Goal: Task Accomplishment & Management: Complete application form

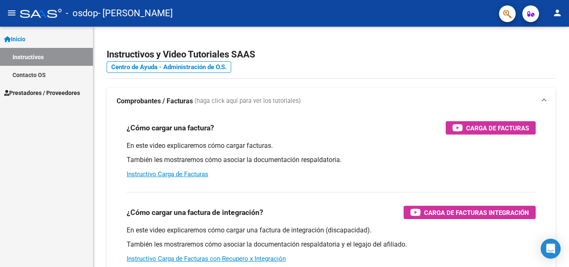
click at [40, 93] on span "Prestadores / Proveedores" at bounding box center [42, 92] width 76 height 9
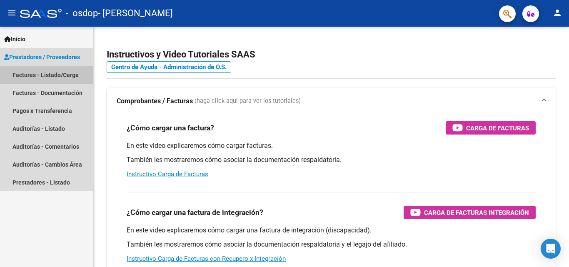
click at [50, 77] on link "Facturas - Listado/Carga" at bounding box center [46, 75] width 93 height 18
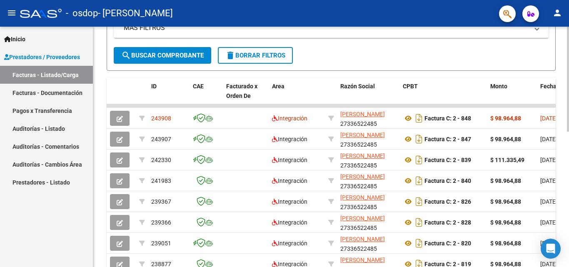
scroll to position [206, 0]
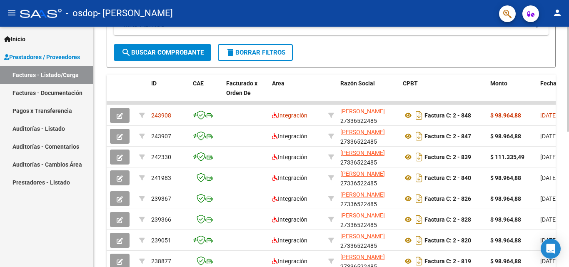
click at [568, 170] on div at bounding box center [567, 171] width 2 height 105
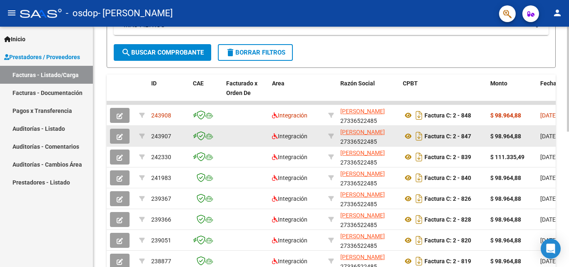
click at [120, 138] on icon "button" at bounding box center [120, 137] width 6 height 6
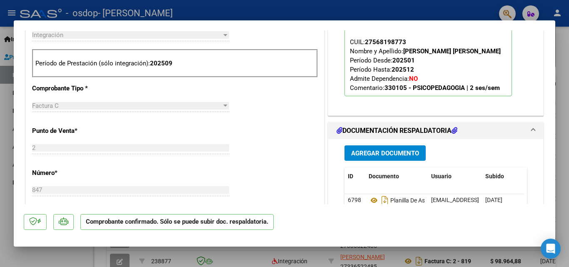
scroll to position [372, 0]
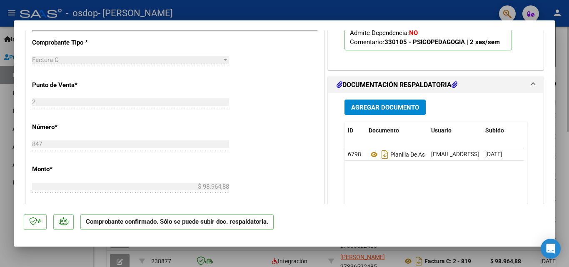
drag, startPoint x: 561, startPoint y: 128, endPoint x: 561, endPoint y: 135, distance: 6.7
click at [561, 135] on div at bounding box center [284, 133] width 569 height 267
type input "$ 0,00"
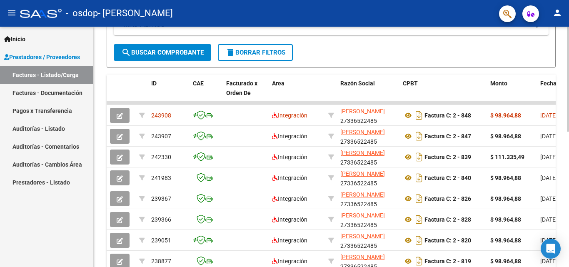
scroll to position [206, 0]
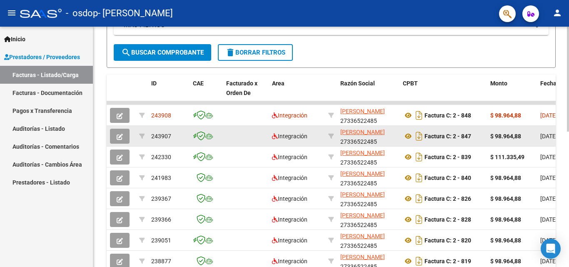
click at [154, 139] on span "243907" at bounding box center [161, 136] width 20 height 7
click at [118, 134] on icon "button" at bounding box center [120, 137] width 6 height 6
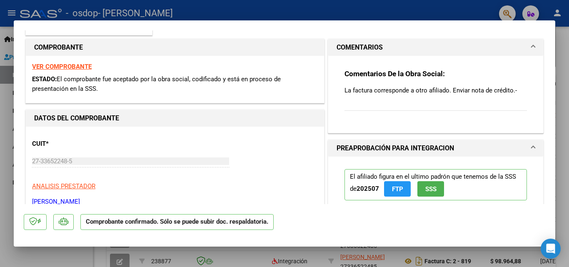
scroll to position [104, 0]
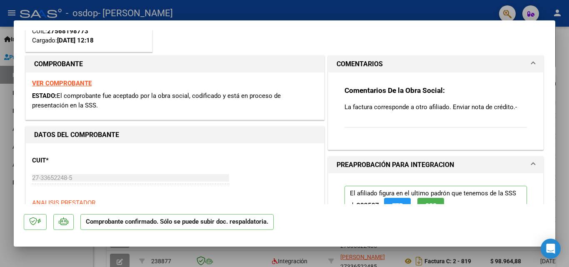
click at [84, 86] on strong "VER COMPROBANTE" at bounding box center [62, 82] width 60 height 7
drag, startPoint x: 75, startPoint y: 85, endPoint x: 62, endPoint y: 97, distance: 17.4
click at [62, 97] on span "El comprobante fue aceptado por la obra social, codificado y está en proceso de…" at bounding box center [156, 100] width 248 height 17
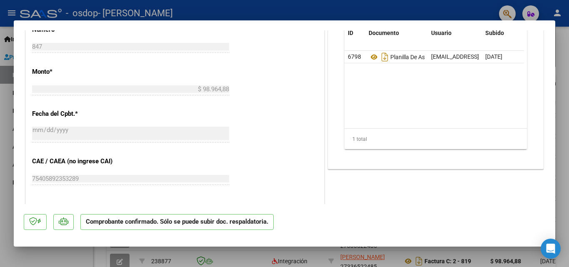
scroll to position [471, 0]
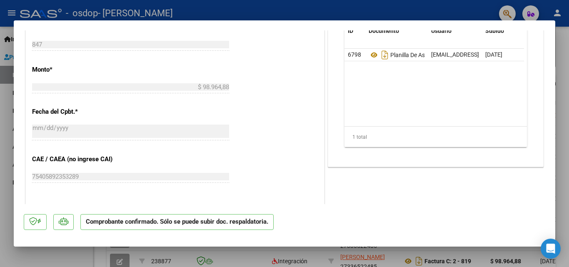
click at [558, 114] on div at bounding box center [284, 133] width 569 height 267
type input "$ 0,00"
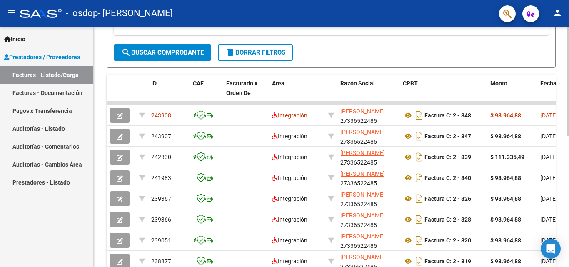
scroll to position [206, 0]
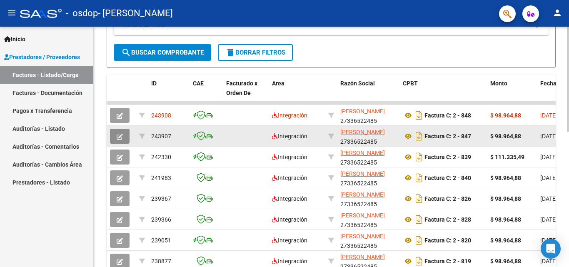
click at [119, 135] on icon "button" at bounding box center [120, 137] width 6 height 6
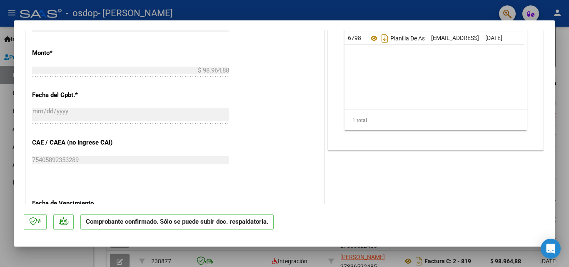
scroll to position [484, 0]
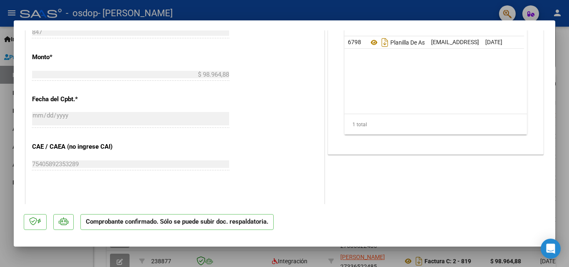
click at [565, 204] on div at bounding box center [284, 133] width 569 height 267
type input "$ 0,00"
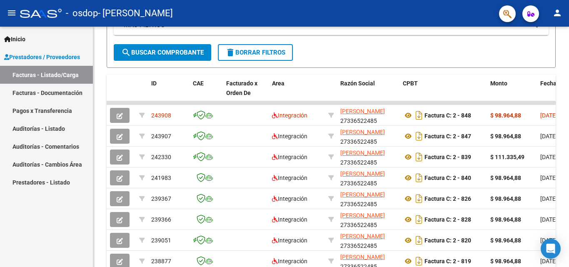
scroll to position [206, 0]
click at [22, 37] on span "Inicio" at bounding box center [14, 39] width 21 height 9
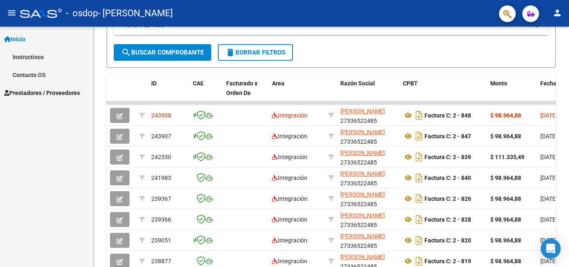
click at [25, 56] on link "Instructivos" at bounding box center [46, 57] width 93 height 18
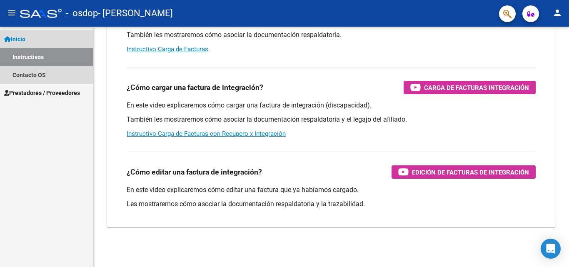
scroll to position [125, 0]
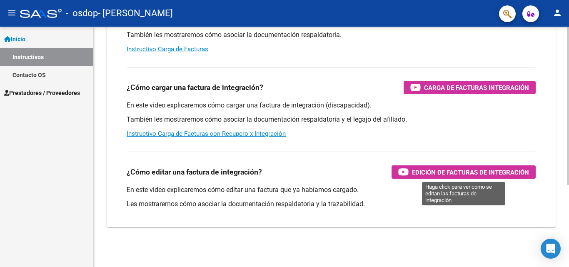
click at [422, 174] on span "Edición de Facturas de integración" at bounding box center [470, 172] width 117 height 10
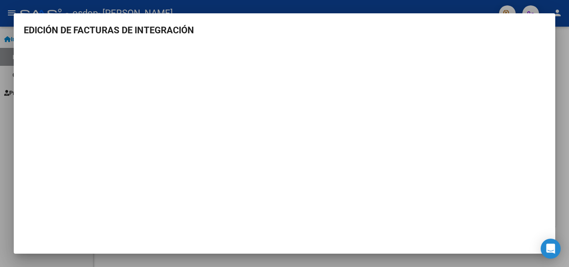
click at [347, 2] on div at bounding box center [284, 133] width 569 height 267
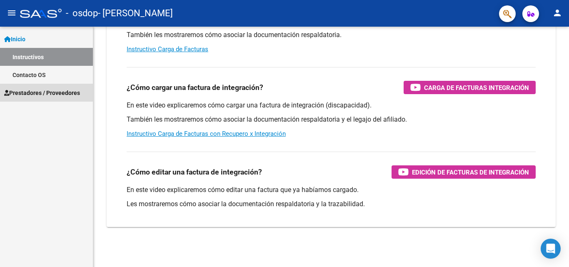
click at [32, 95] on span "Prestadores / Proveedores" at bounding box center [42, 92] width 76 height 9
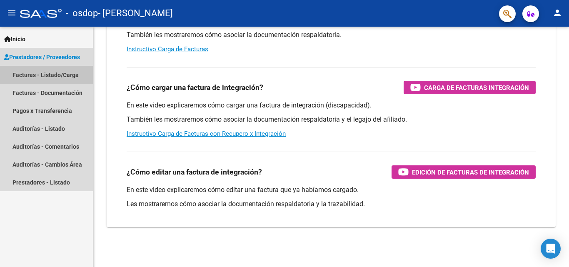
click at [41, 77] on link "Facturas - Listado/Carga" at bounding box center [46, 75] width 93 height 18
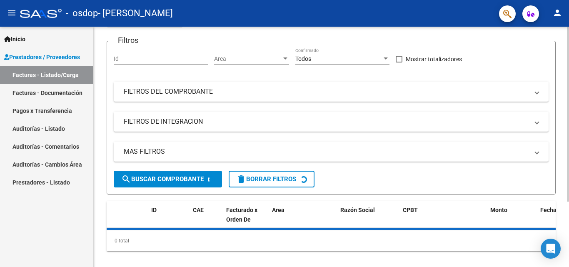
scroll to position [90, 0]
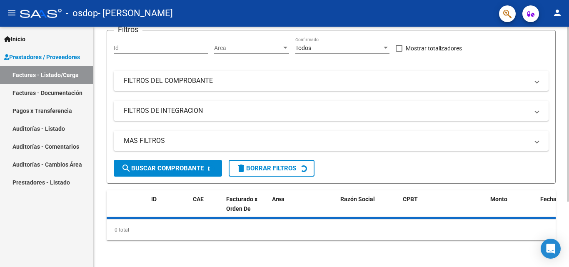
click at [568, 263] on div at bounding box center [567, 179] width 2 height 175
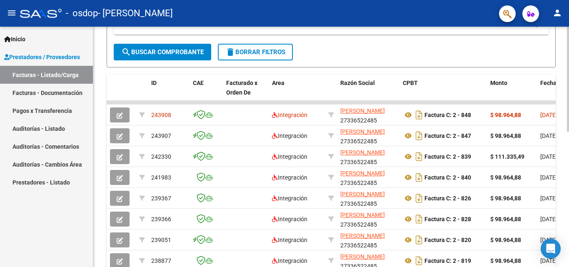
scroll to position [205, 0]
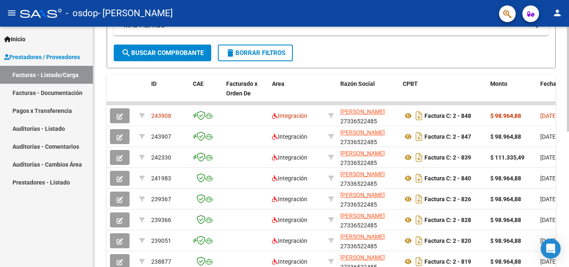
click at [568, 214] on div at bounding box center [567, 170] width 2 height 105
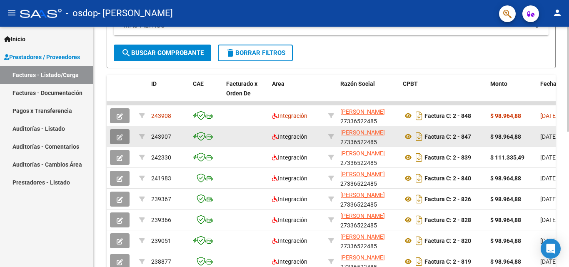
click at [119, 136] on icon "button" at bounding box center [120, 137] width 6 height 6
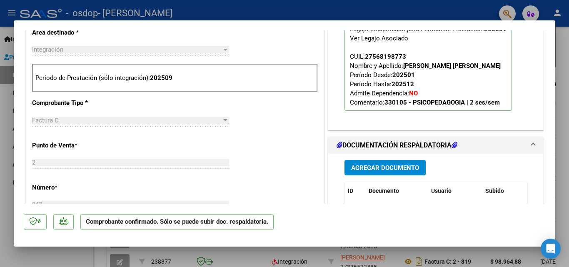
scroll to position [318, 0]
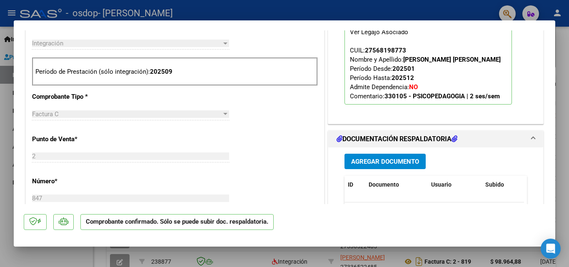
click at [410, 158] on span "Agregar Documento" at bounding box center [385, 161] width 68 height 7
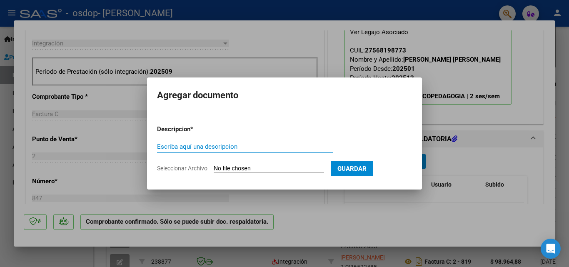
click at [281, 148] on input "Escriba aquí una descripcion" at bounding box center [245, 146] width 176 height 7
click at [237, 146] on input "Escriba aquí una descripcion" at bounding box center [245, 146] width 176 height 7
click at [216, 148] on input "Escriba aquí una descripcion" at bounding box center [245, 146] width 176 height 7
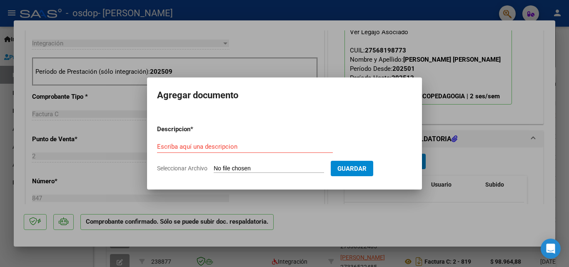
click at [225, 169] on input "Seleccionar Archivo" at bounding box center [269, 169] width 110 height 8
type input "C:\fakepath\27336522485_011_00002_00000848.pdf"
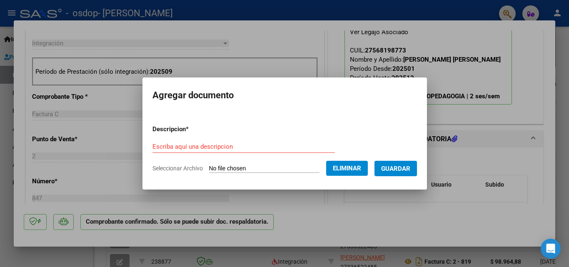
click at [215, 145] on input "Escriba aquí una descripcion" at bounding box center [243, 146] width 182 height 7
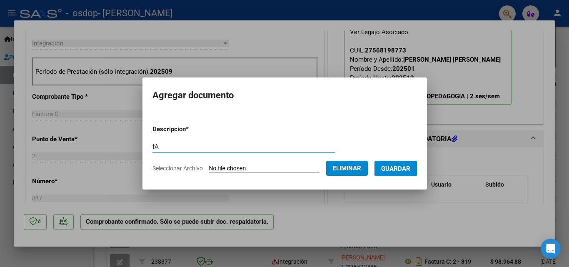
type input "f"
type input "Factura correspondiente a [PERSON_NAME]"
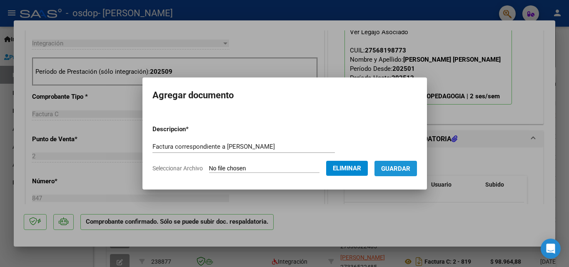
click at [401, 172] on button "Guardar" at bounding box center [395, 168] width 42 height 15
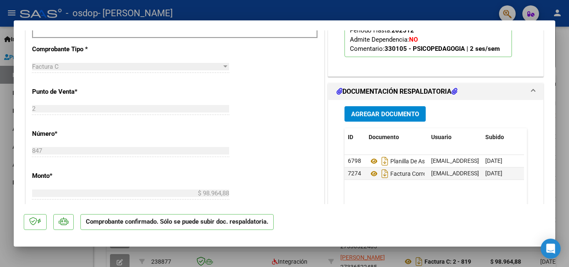
scroll to position [378, 0]
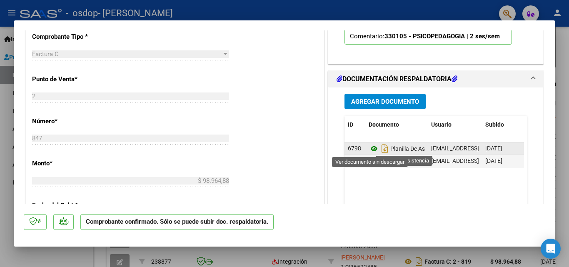
click at [369, 149] on icon at bounding box center [373, 149] width 11 height 10
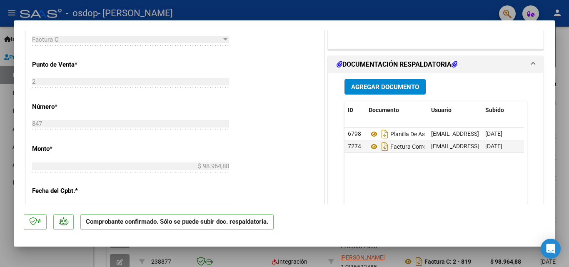
scroll to position [388, 0]
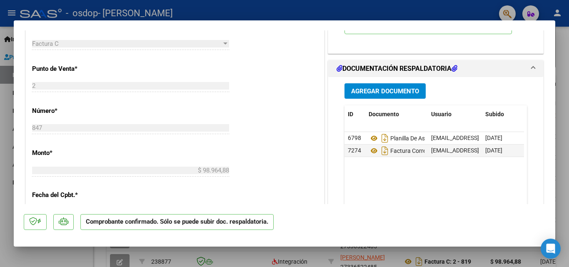
click at [109, 141] on div "847 Ingresar el Nro." at bounding box center [130, 132] width 197 height 20
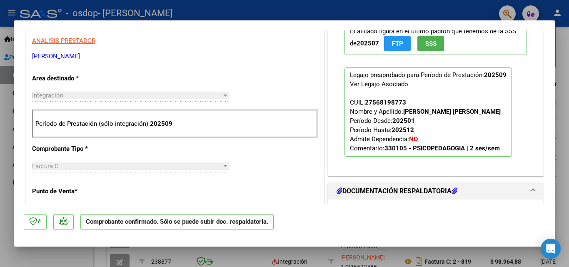
scroll to position [268, 0]
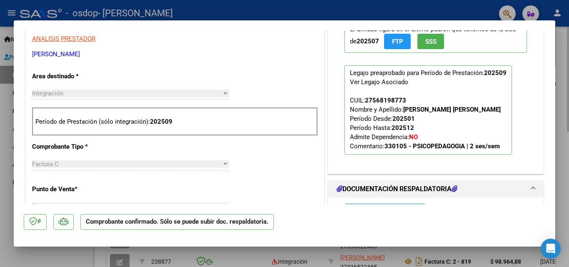
drag, startPoint x: 556, startPoint y: 111, endPoint x: 558, endPoint y: 100, distance: 10.5
click at [558, 100] on div at bounding box center [284, 133] width 569 height 267
type input "$ 0,00"
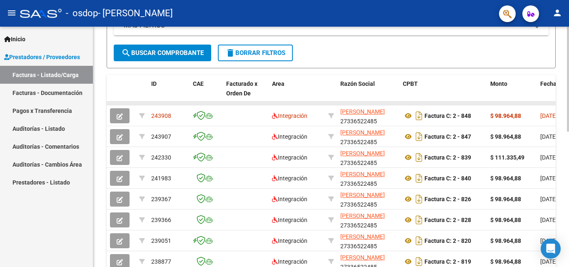
scroll to position [205, 0]
click at [552, 102] on datatable-body-cell at bounding box center [555, 103] width 37 height 3
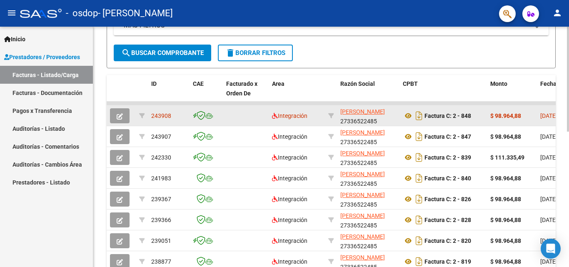
click at [168, 113] on span "243908" at bounding box center [161, 115] width 20 height 7
click at [115, 123] on datatable-body-cell at bounding box center [121, 115] width 29 height 20
click at [117, 119] on button "button" at bounding box center [120, 115] width 20 height 15
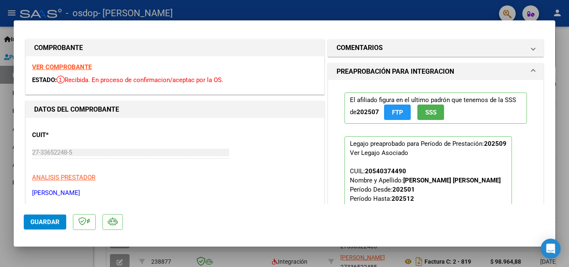
scroll to position [4, 0]
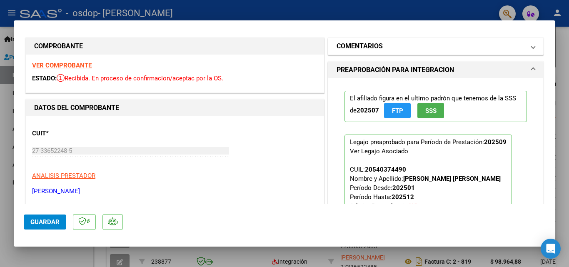
click at [531, 45] on mat-expansion-panel-header "COMENTARIOS" at bounding box center [435, 46] width 215 height 17
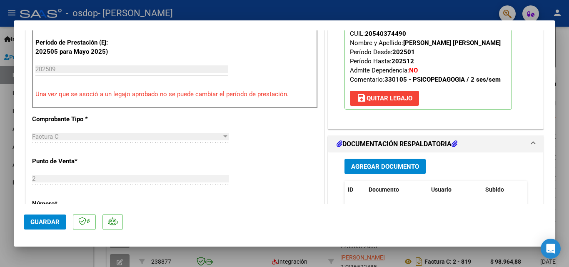
scroll to position [278, 0]
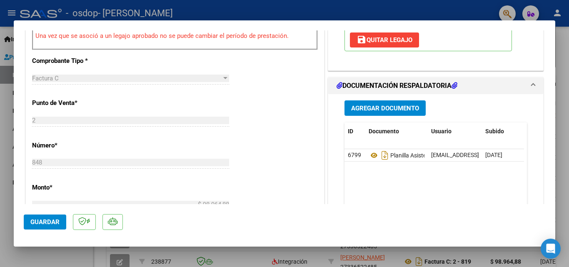
click at [405, 109] on span "Agregar Documento" at bounding box center [385, 107] width 68 height 7
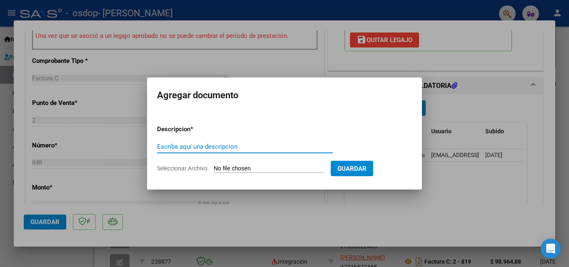
click at [232, 148] on input "Escriba aquí una descripcion" at bounding box center [245, 146] width 176 height 7
click at [234, 144] on input "Escriba aquí una descripcion" at bounding box center [245, 146] width 176 height 7
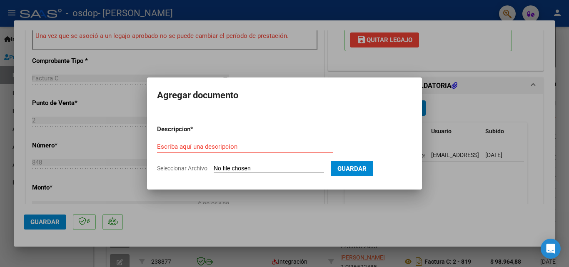
click at [271, 170] on input "Seleccionar Archivo" at bounding box center [269, 169] width 110 height 8
type input "C:\fakepath\27336522485_011_00002_00000847.pdf"
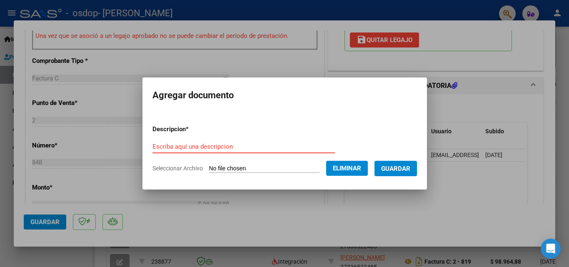
click at [212, 149] on input "Escriba aquí una descripcion" at bounding box center [243, 146] width 182 height 7
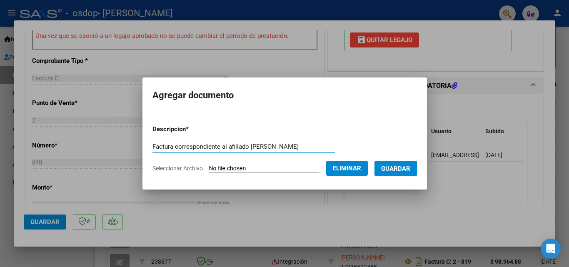
type input "Factura correspondiente al afiliado [PERSON_NAME]"
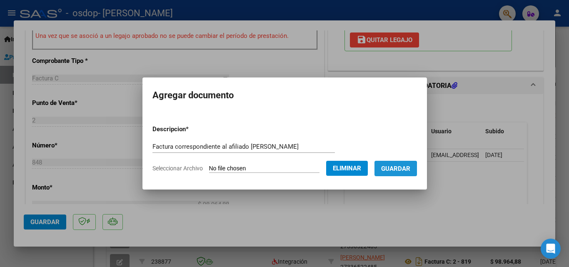
click at [389, 171] on button "Guardar" at bounding box center [395, 168] width 42 height 15
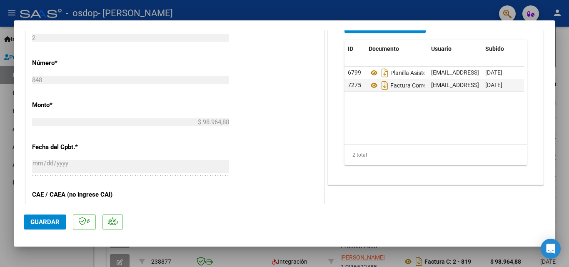
scroll to position [541, 0]
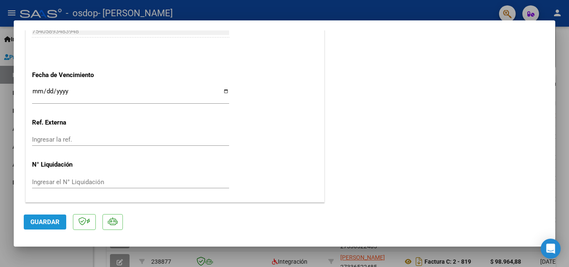
click at [41, 224] on span "Guardar" at bounding box center [44, 221] width 29 height 7
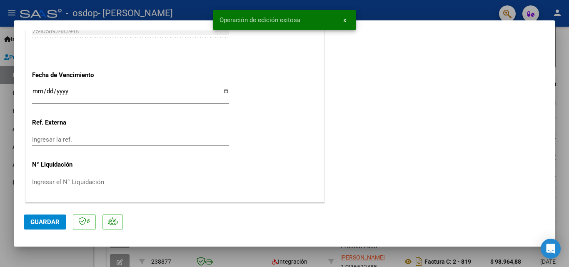
click at [3, 179] on div at bounding box center [284, 133] width 569 height 267
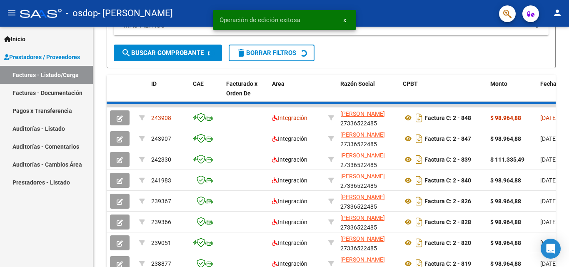
scroll to position [205, 0]
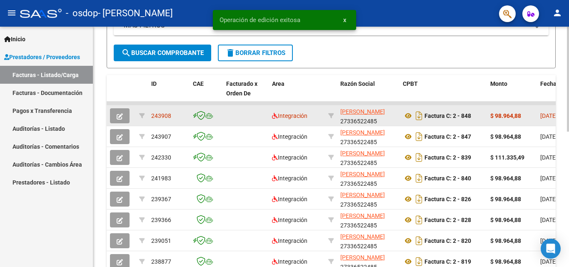
click at [179, 115] on div "243908" at bounding box center [168, 116] width 35 height 10
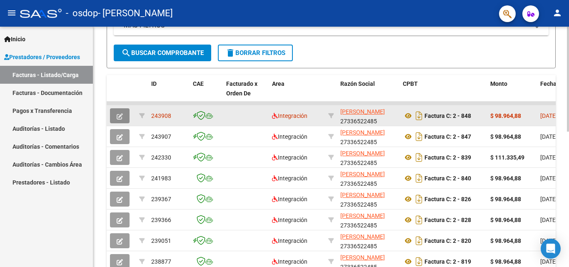
click at [122, 114] on icon "button" at bounding box center [120, 116] width 6 height 6
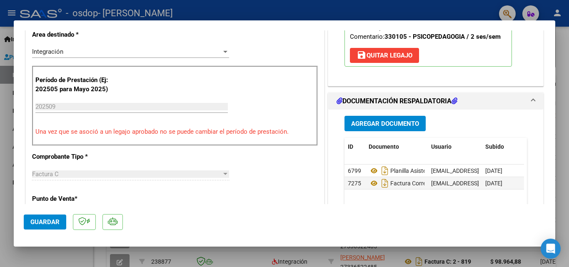
scroll to position [184, 0]
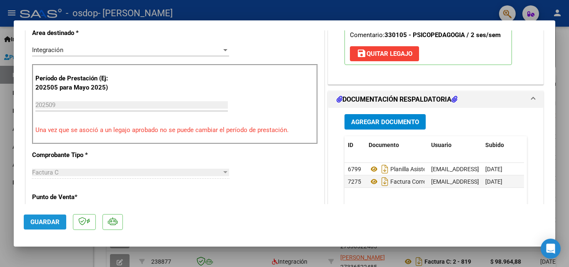
click at [39, 220] on span "Guardar" at bounding box center [44, 221] width 29 height 7
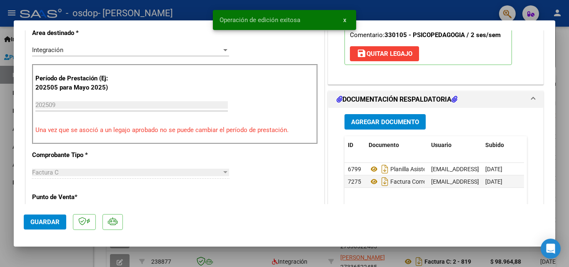
click at [5, 202] on div at bounding box center [284, 133] width 569 height 267
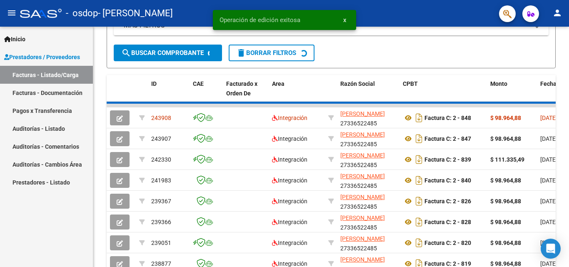
scroll to position [205, 0]
